Goal: Check status: Check status

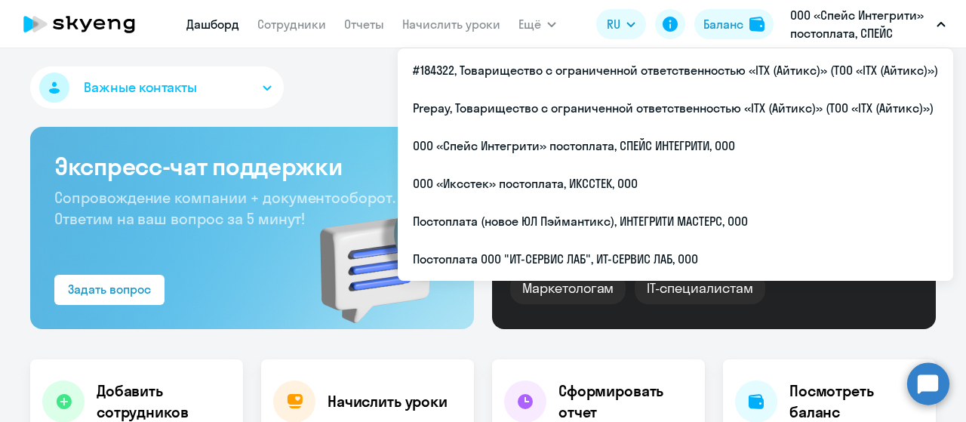
click at [767, 60] on li "#184322, Товарищество с ограниченной ответственностью «ITX (Айтикс)» (ТОО «ITX …" at bounding box center [676, 70] width 556 height 38
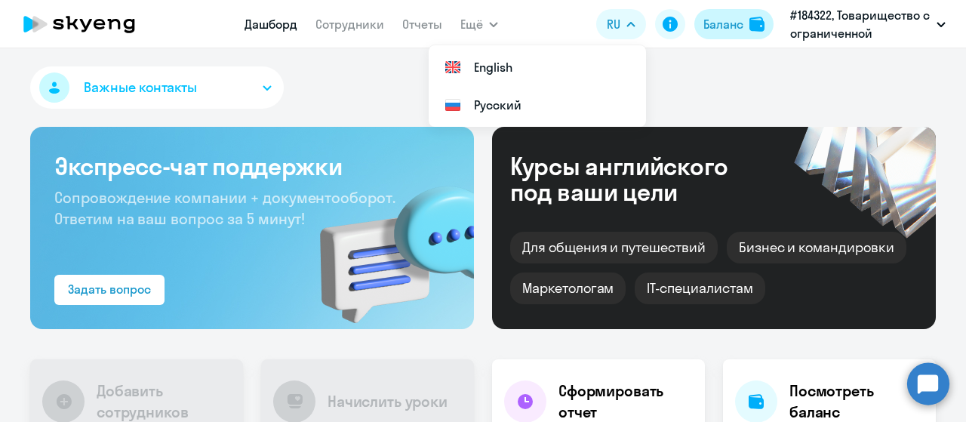
click at [705, 26] on div "Баланс" at bounding box center [723, 24] width 40 height 18
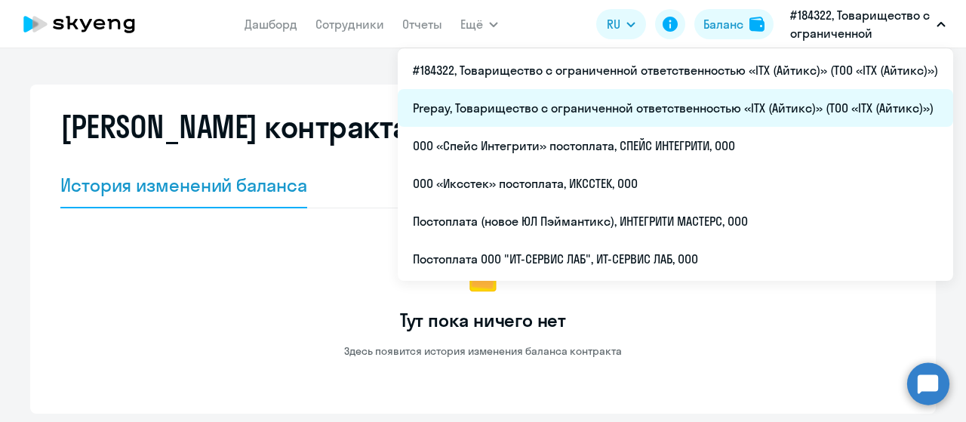
click at [766, 96] on li "Prepay, Товарищество с ограниченной ответственностью «ITX (Айтикс)» (ТОО «ITX (…" at bounding box center [676, 108] width 556 height 38
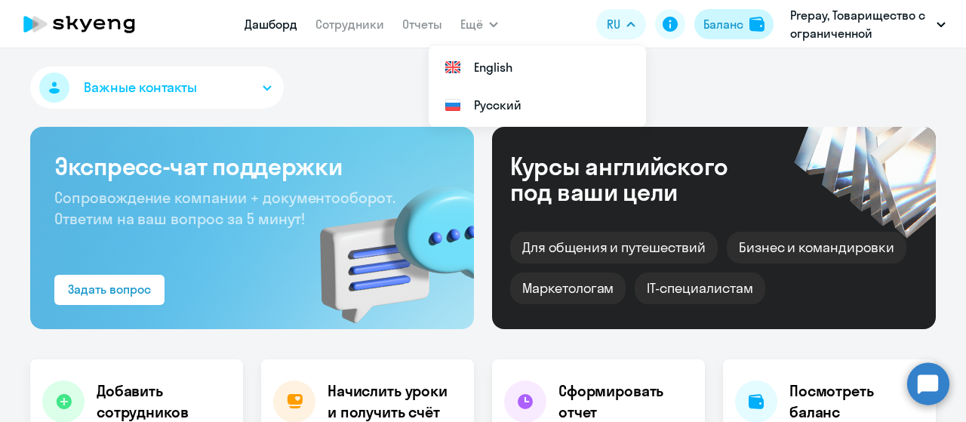
click at [715, 23] on div "Баланс" at bounding box center [723, 24] width 40 height 18
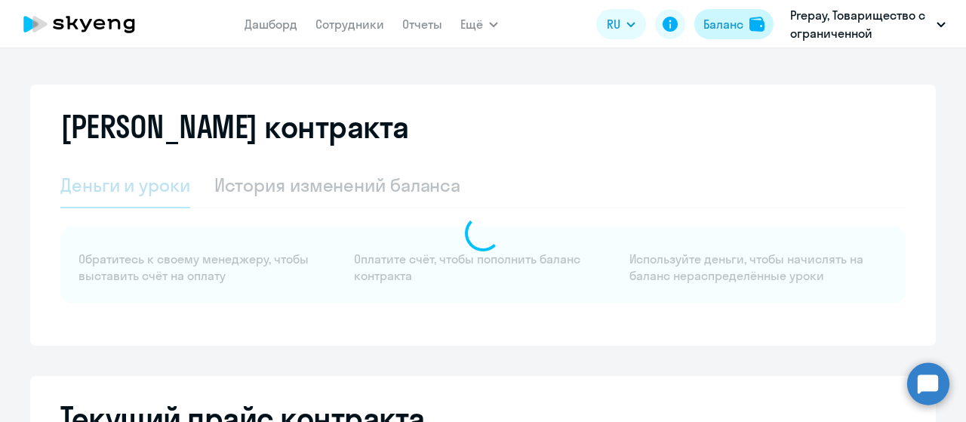
select select "english_adult_not_native_speaker"
